Goal: Transaction & Acquisition: Book appointment/travel/reservation

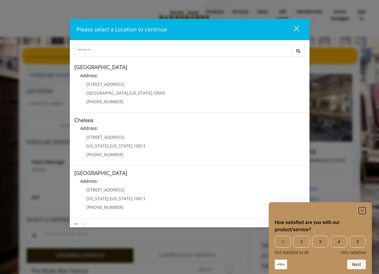
click at [362, 209] on rect "Hide survey" at bounding box center [362, 210] width 7 height 7
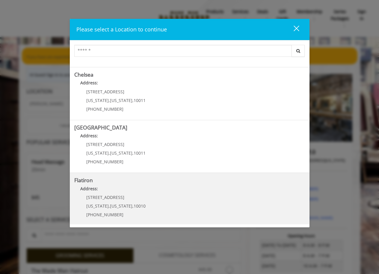
scroll to position [70, 0]
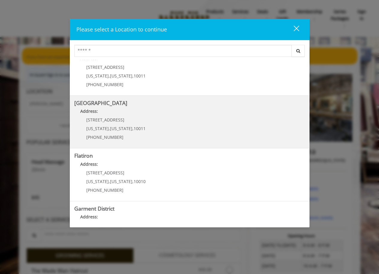
click at [146, 126] on Street "Chelsea 15th Street Address: 267 W 15th St New York , New York , 10011 (646) 85…" at bounding box center [189, 122] width 231 height 44
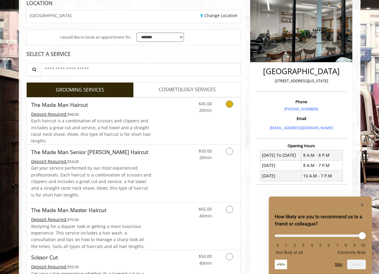
scroll to position [90, 0]
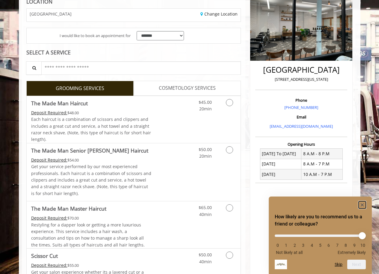
click at [360, 205] on rect "Hide survey" at bounding box center [362, 205] width 7 height 7
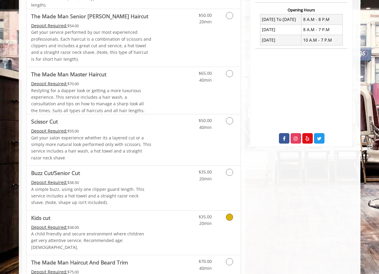
scroll to position [120, 0]
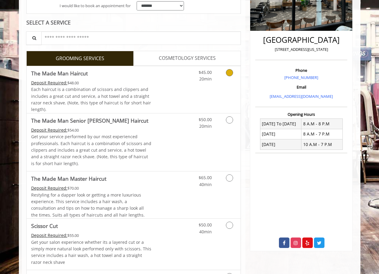
click at [185, 85] on link "Discounted Price" at bounding box center [169, 89] width 36 height 47
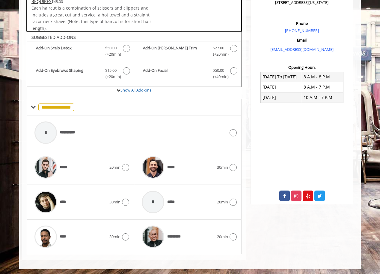
scroll to position [168, 0]
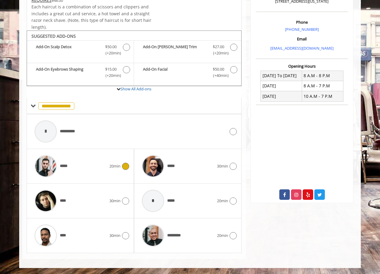
click at [125, 167] on icon at bounding box center [125, 166] width 7 height 7
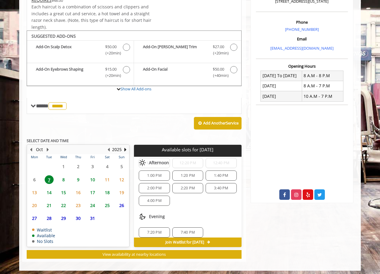
scroll to position [171, 0]
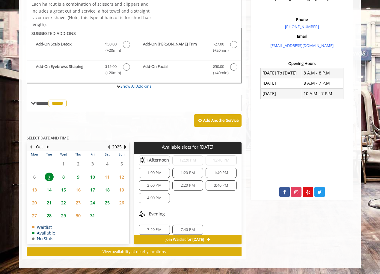
click at [149, 169] on div "1:00 PM" at bounding box center [154, 173] width 31 height 10
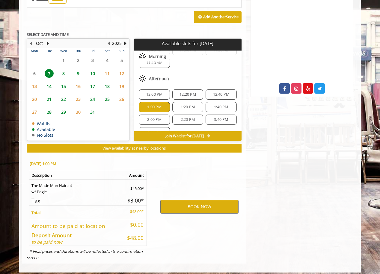
scroll to position [279, 0]
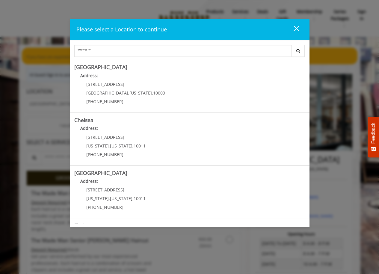
click at [296, 27] on div "close" at bounding box center [293, 29] width 12 height 9
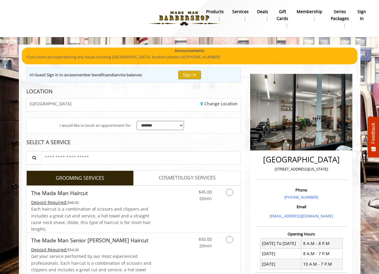
click at [95, 18] on div at bounding box center [117, 18] width 217 height 33
